Goal: Find specific page/section: Find specific page/section

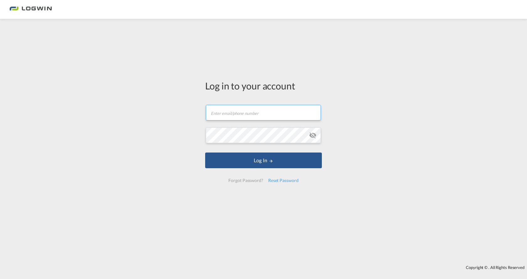
click at [241, 109] on input "text" at bounding box center [263, 113] width 115 height 16
type input "[PERSON_NAME][EMAIL_ADDRESS][PERSON_NAME][DOMAIN_NAME]"
click at [205, 152] on button "Log In" at bounding box center [263, 160] width 117 height 16
